Goal: Transaction & Acquisition: Purchase product/service

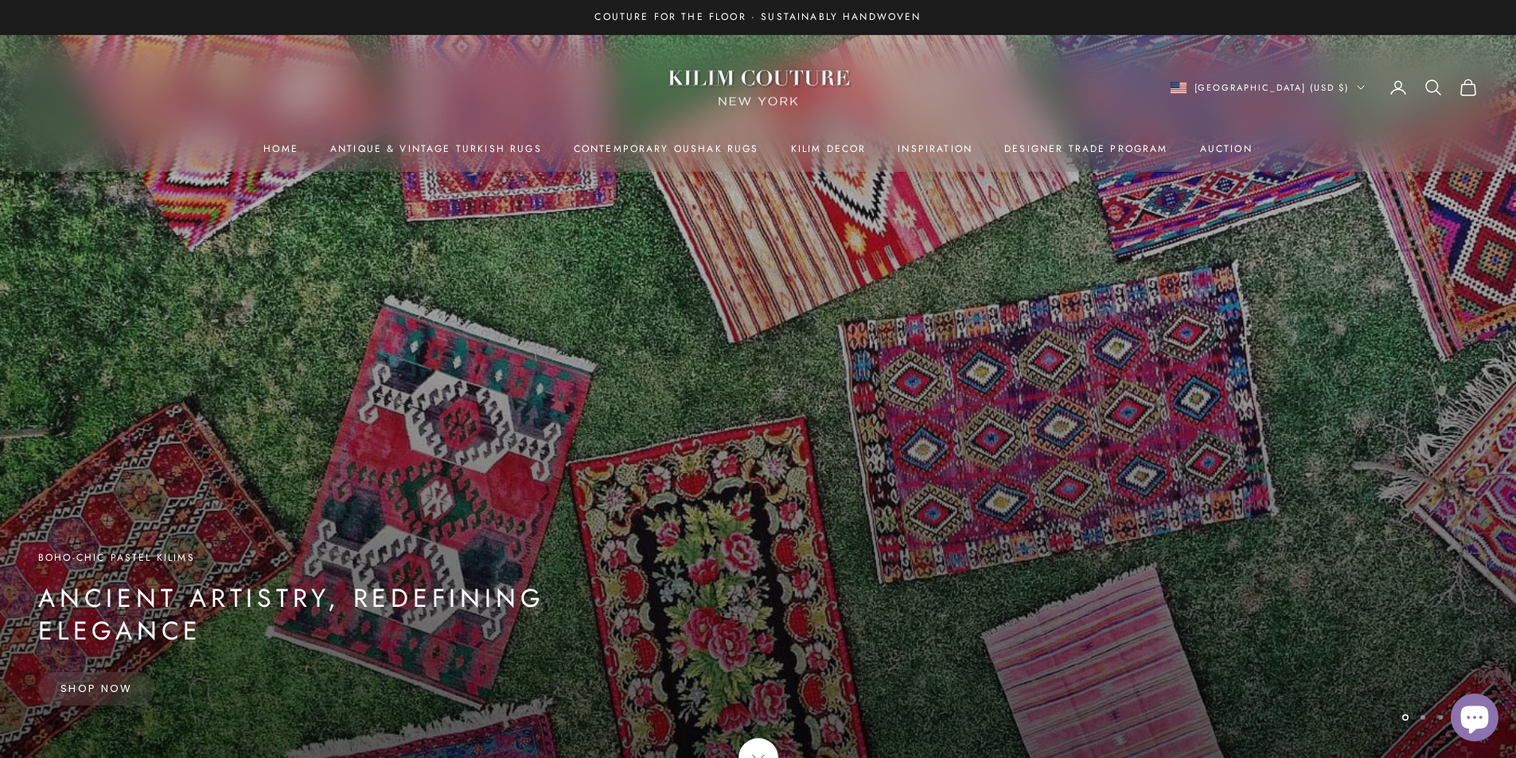
click at [82, 683] on link "Shop Now" at bounding box center [96, 688] width 117 height 33
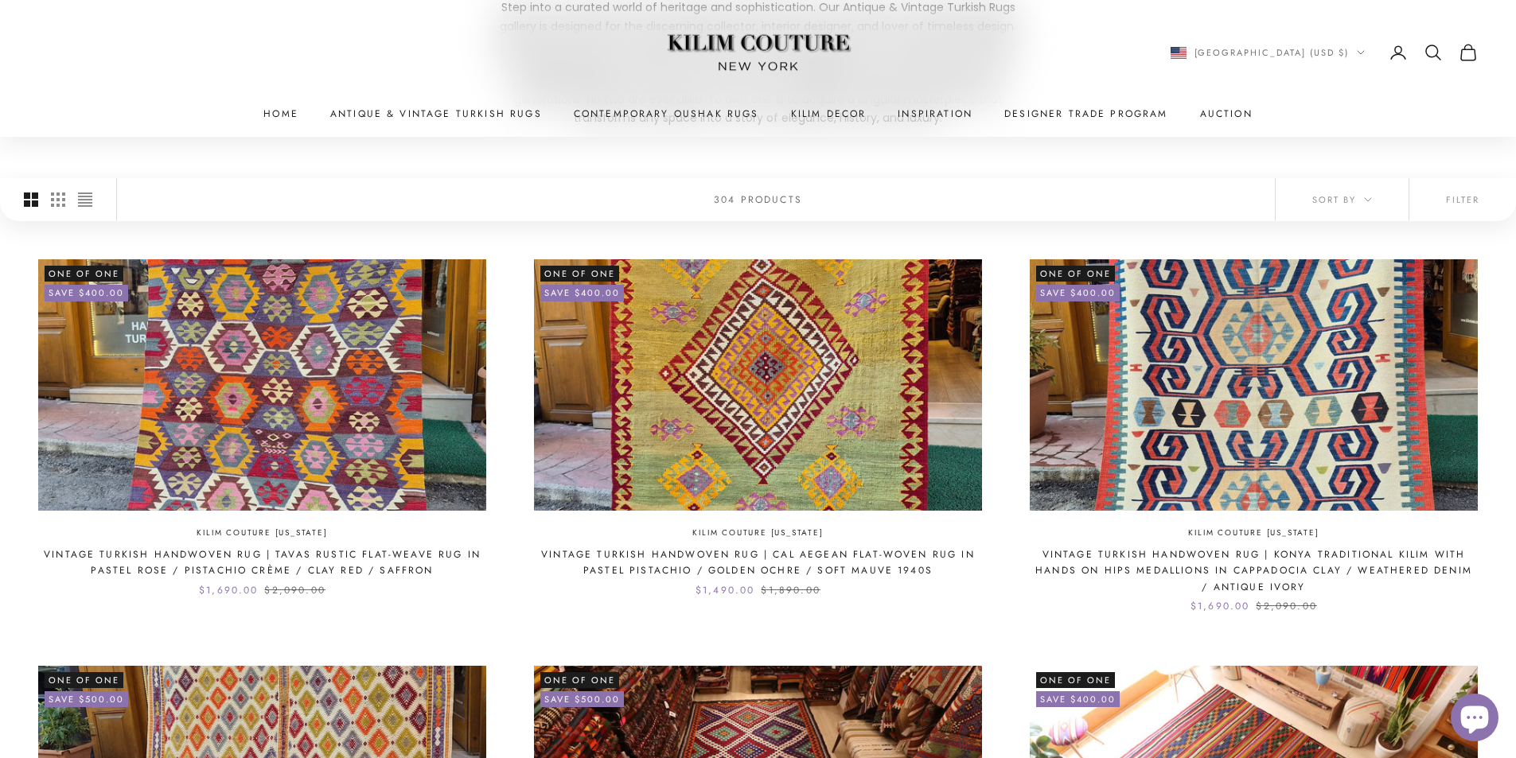
scroll to position [318, 0]
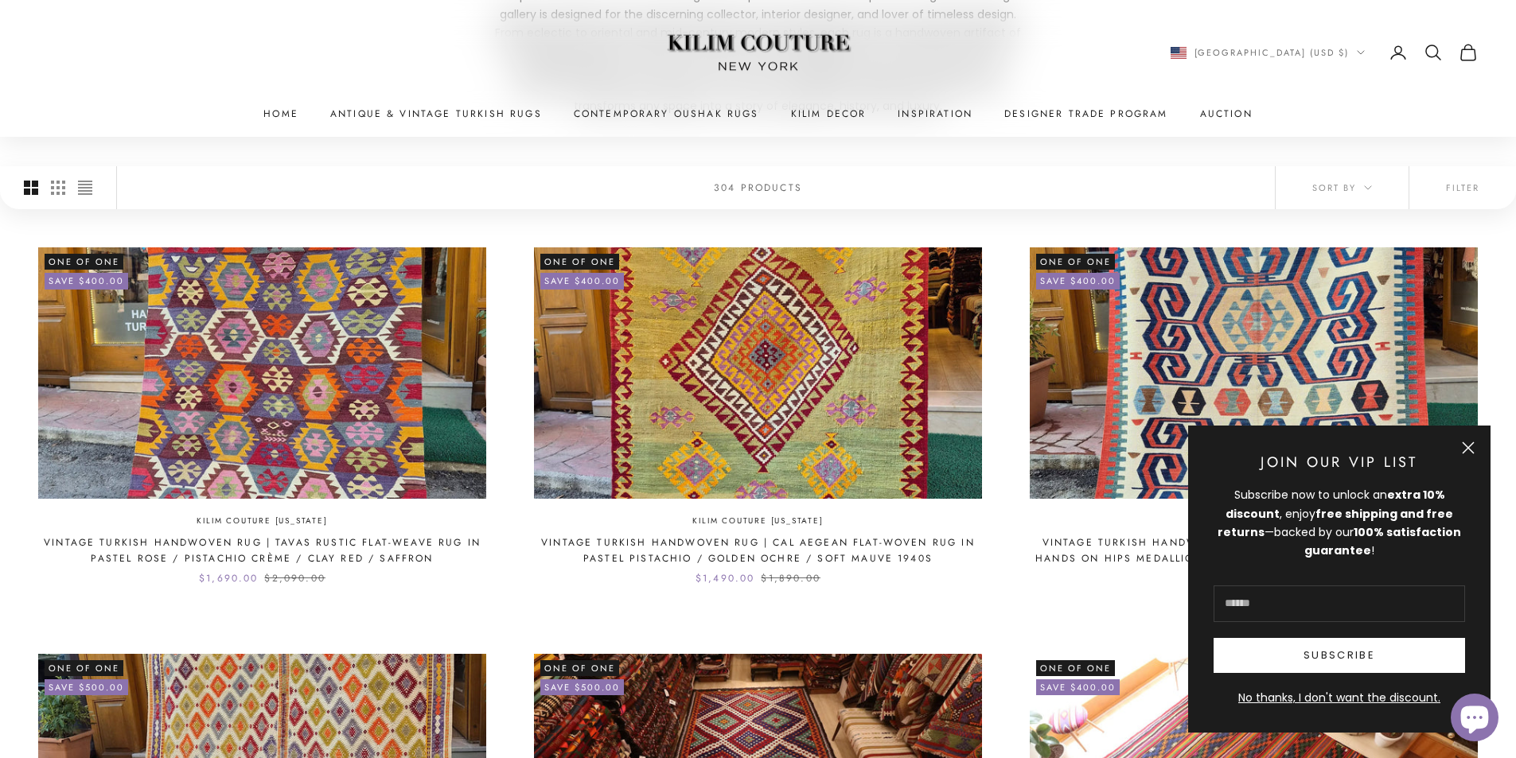
click at [1466, 446] on button "Close" at bounding box center [1467, 448] width 13 height 13
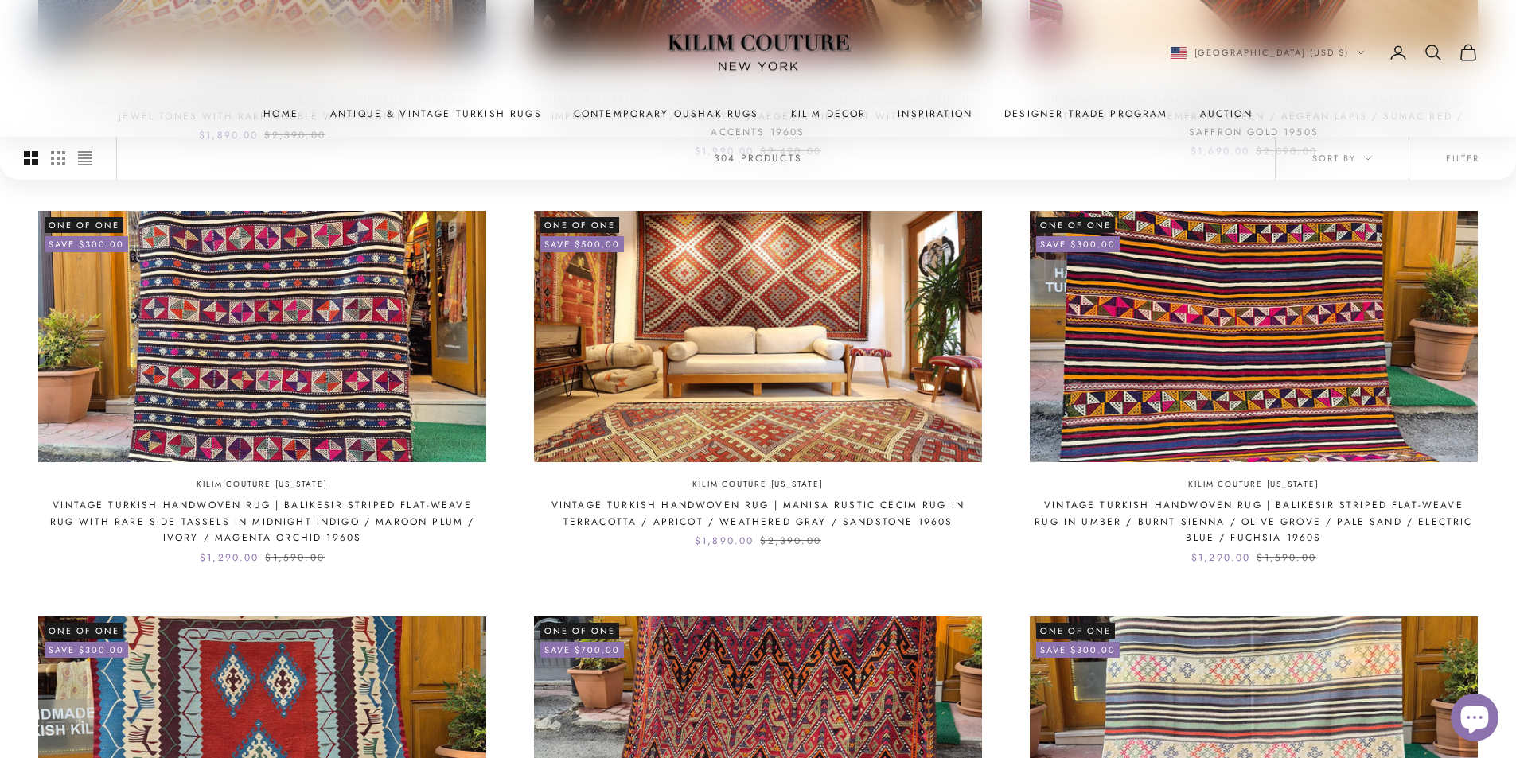
scroll to position [1193, 0]
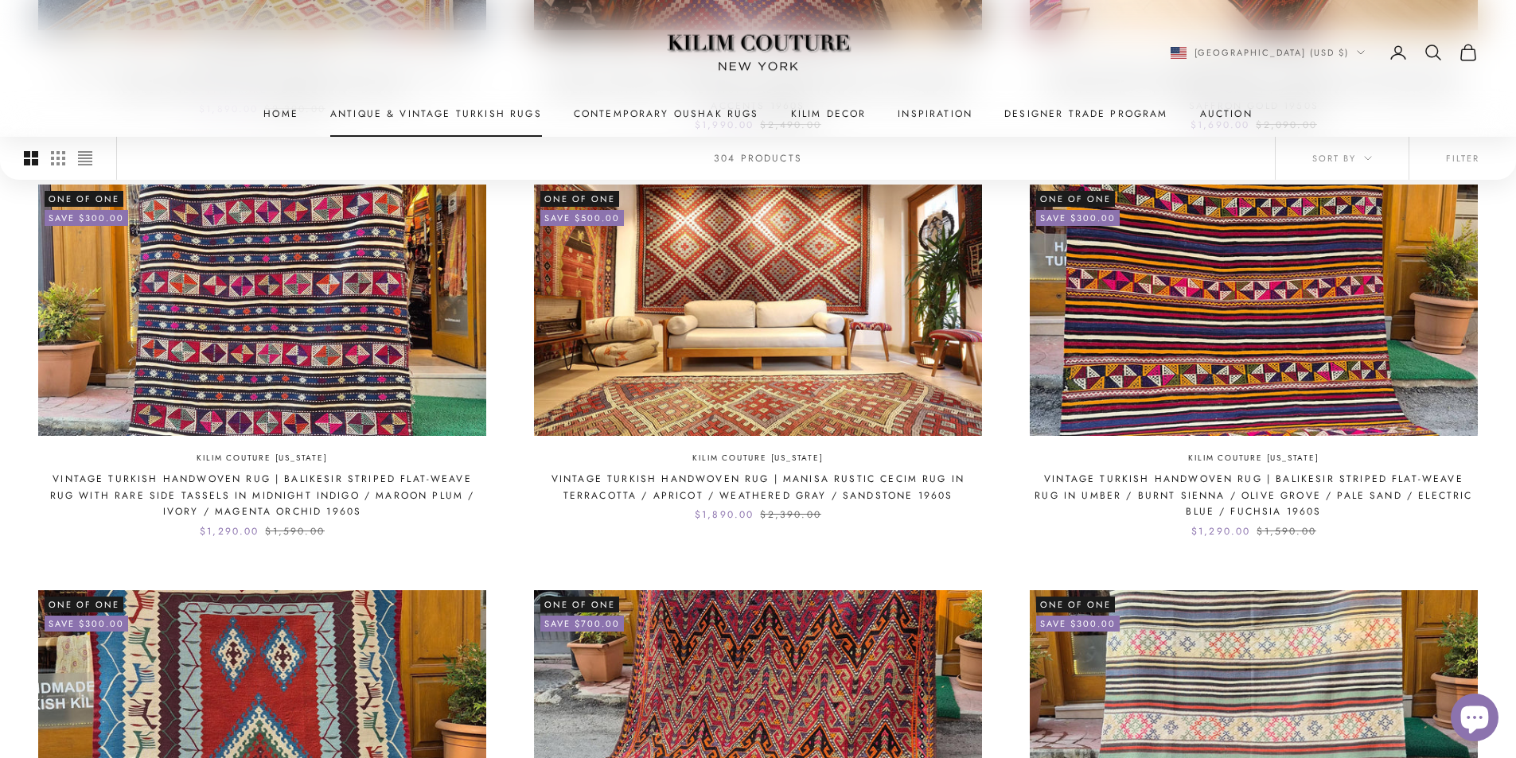
click at [424, 116] on link "Antique & Vintage Turkish Rugs" at bounding box center [436, 114] width 212 height 16
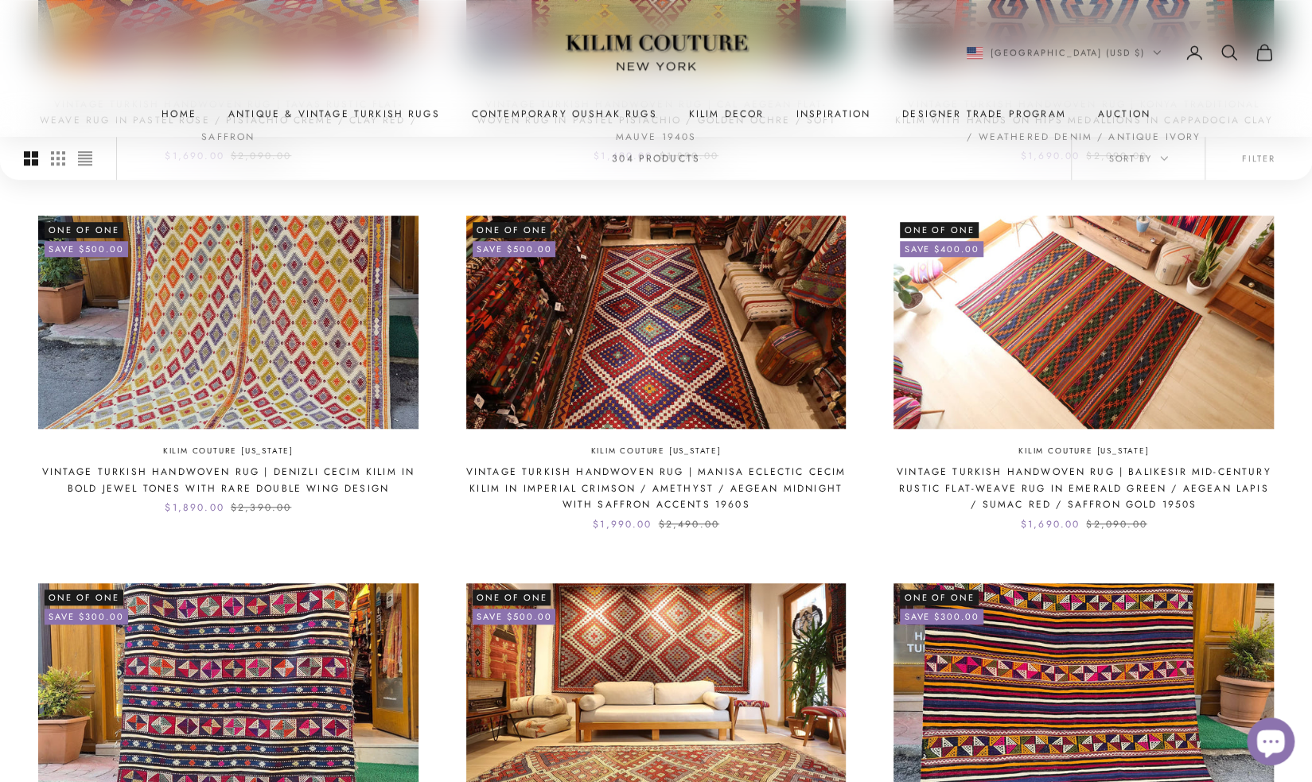
scroll to position [516, 0]
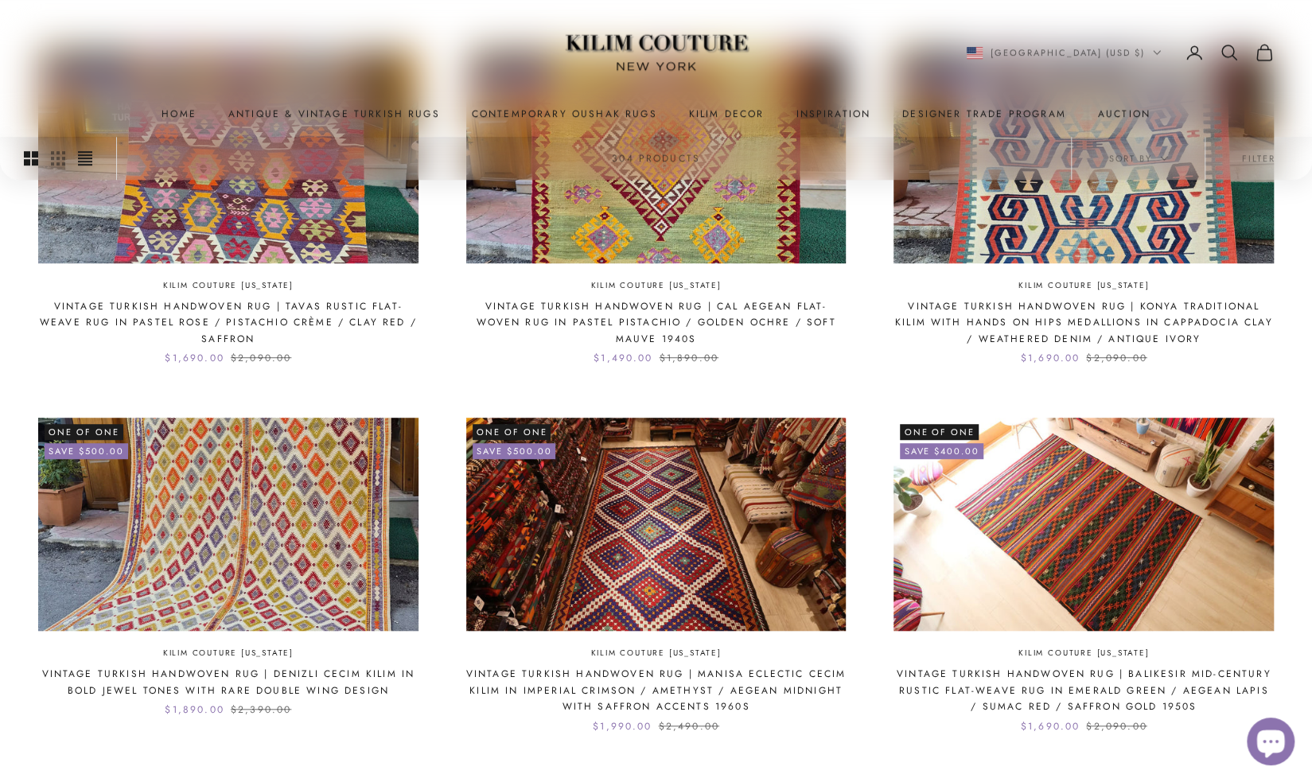
click at [85, 158] on icon "Switch to compact product images" at bounding box center [85, 159] width 14 height 14
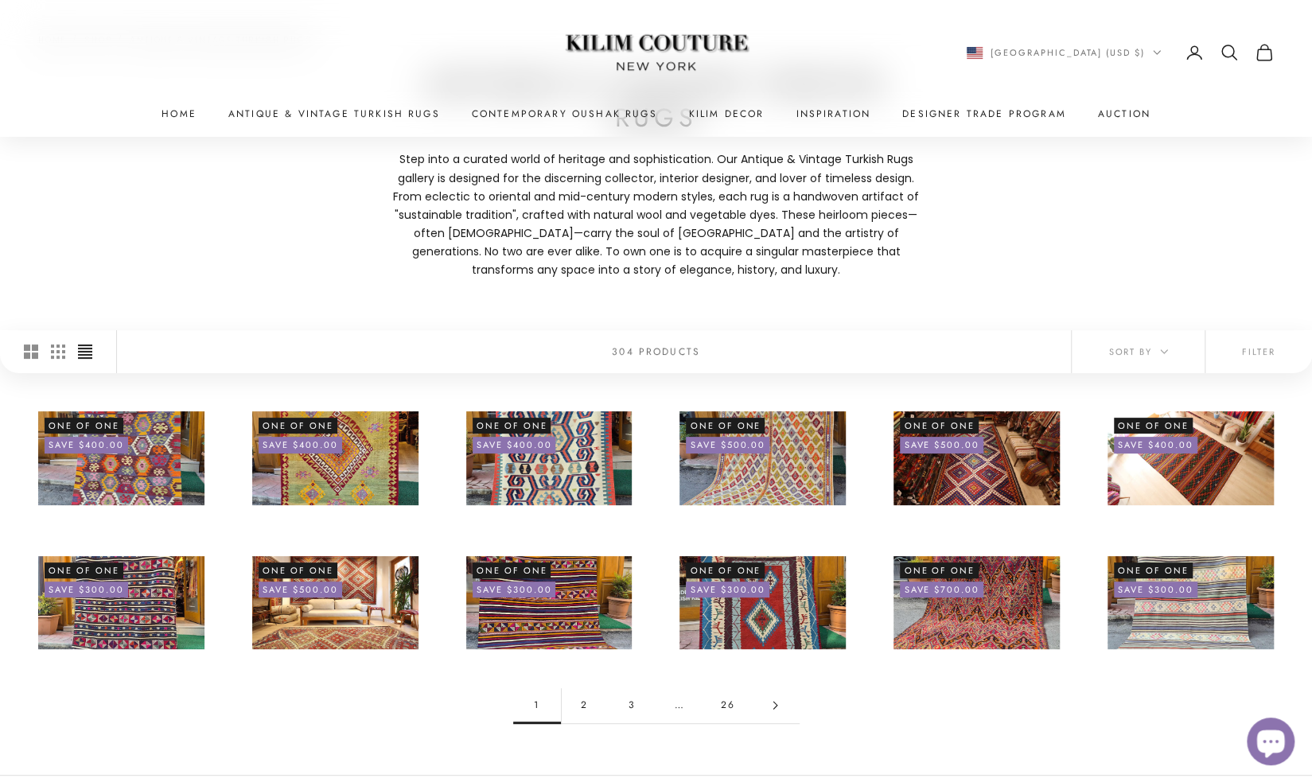
scroll to position [159, 0]
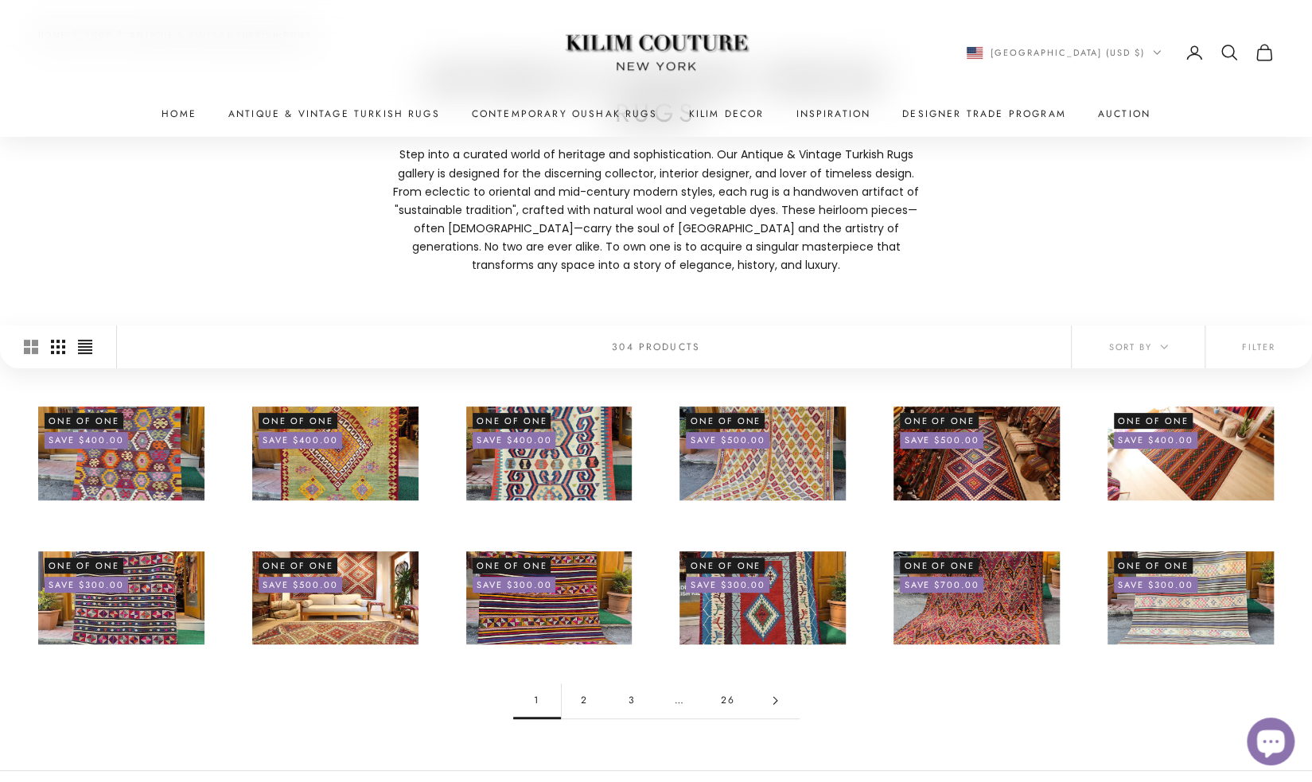
click at [53, 348] on icon "Switch to smaller product images" at bounding box center [58, 347] width 14 height 14
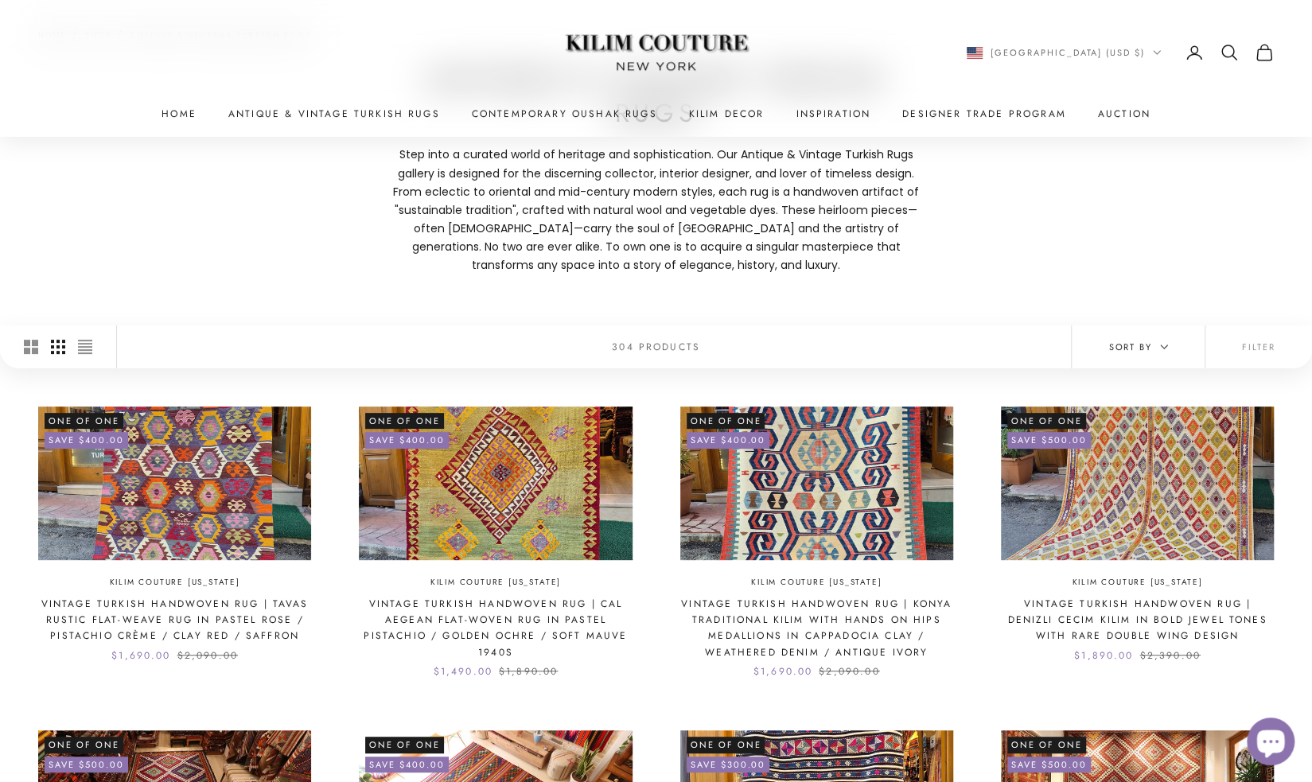
click at [1147, 348] on span "Sort by" at bounding box center [1138, 347] width 60 height 14
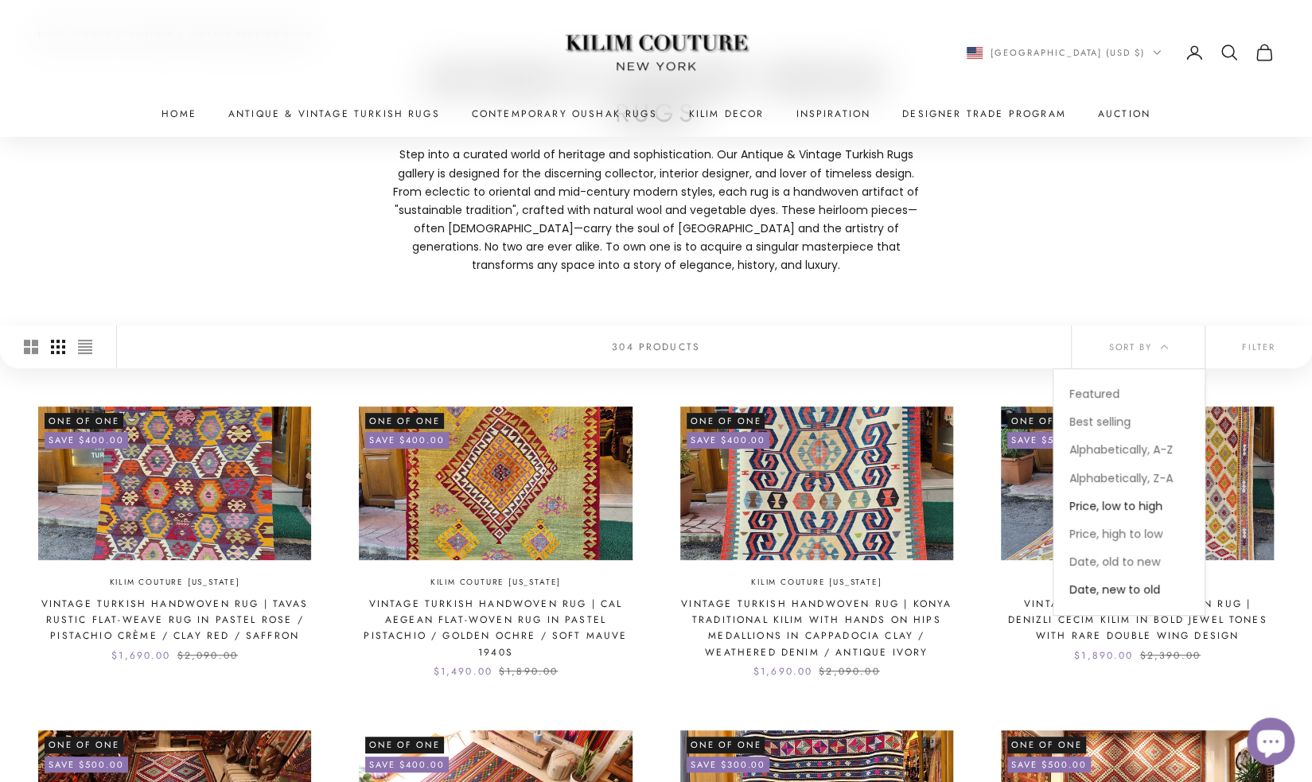
click at [1099, 504] on span "Price, low to high" at bounding box center [1115, 506] width 93 height 16
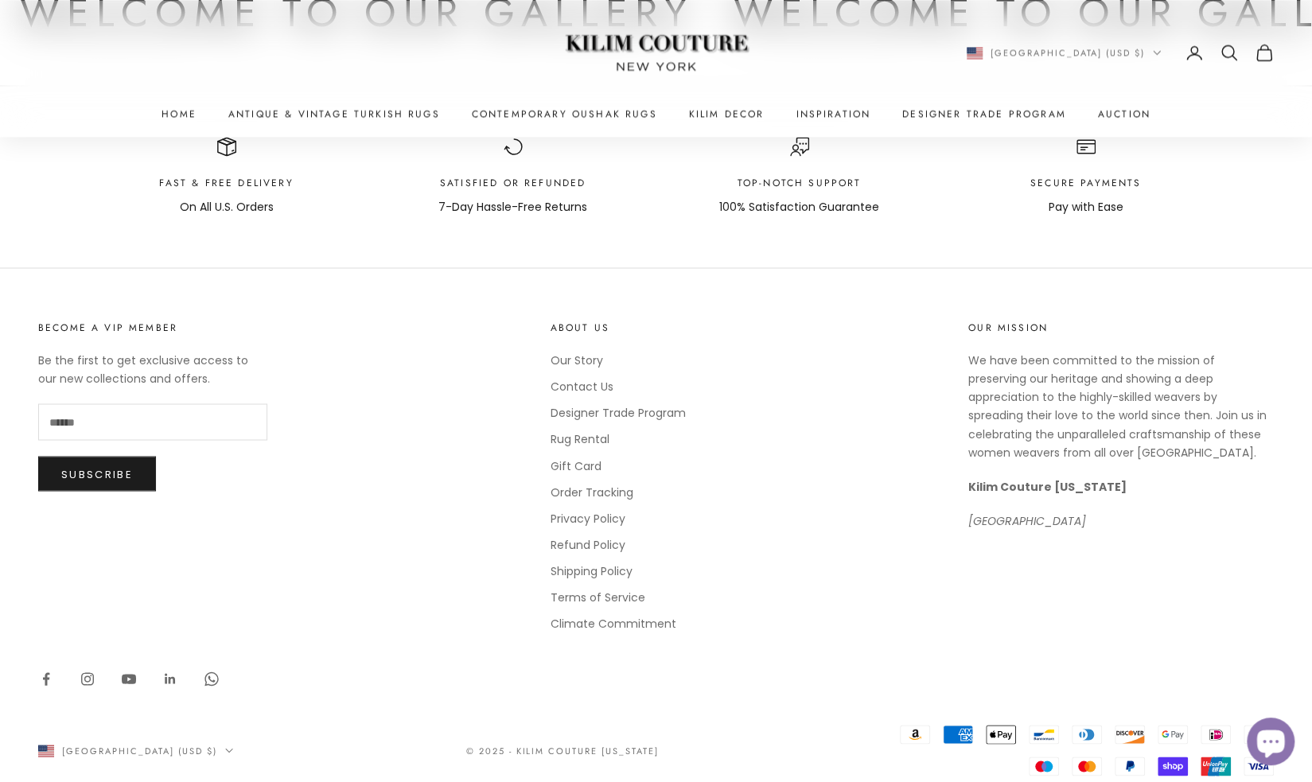
scroll to position [1642, 0]
